Goal: Information Seeking & Learning: Learn about a topic

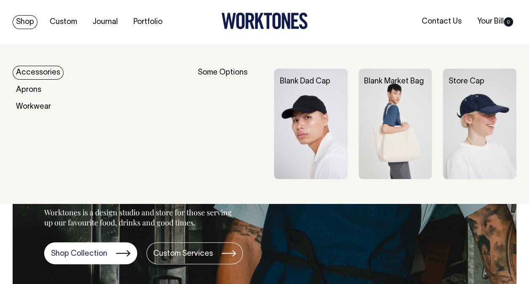
click at [21, 20] on link "Shop" at bounding box center [25, 22] width 25 height 14
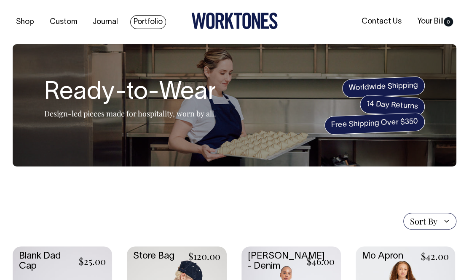
click at [134, 27] on link "Portfolio" at bounding box center [148, 22] width 36 height 14
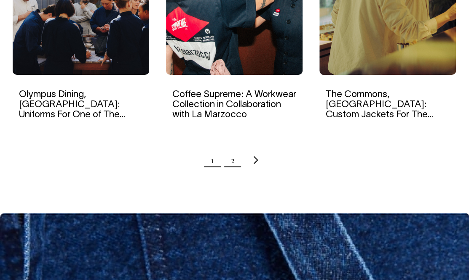
scroll to position [925, 0]
click at [233, 156] on link "2" at bounding box center [233, 160] width 4 height 21
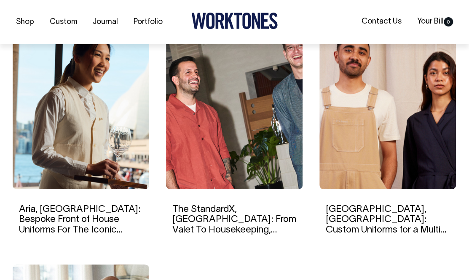
scroll to position [574, 0]
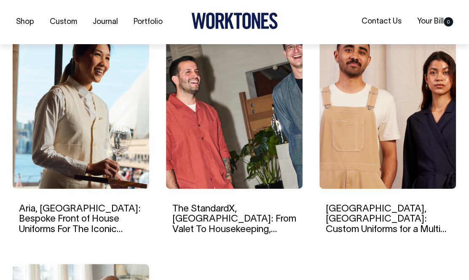
click at [84, 162] on img at bounding box center [81, 108] width 136 height 162
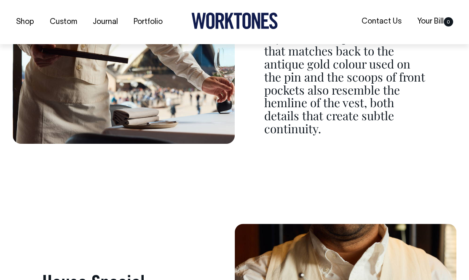
scroll to position [4635, 0]
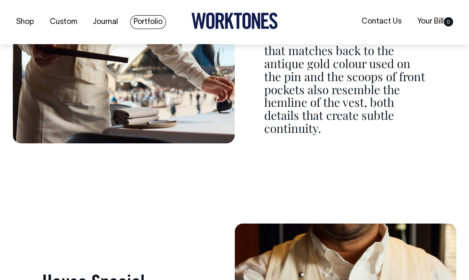
click at [143, 24] on link "Portfolio" at bounding box center [148, 22] width 36 height 14
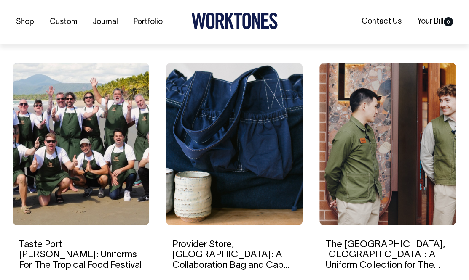
scroll to position [538, 0]
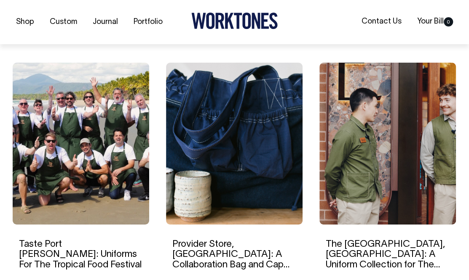
click at [369, 135] on img at bounding box center [387, 144] width 136 height 162
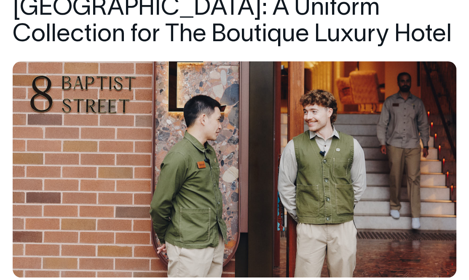
scroll to position [132, 0]
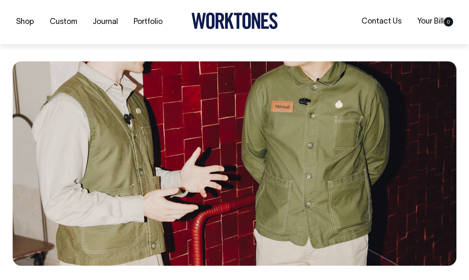
scroll to position [1795, 0]
